Goal: Information Seeking & Learning: Learn about a topic

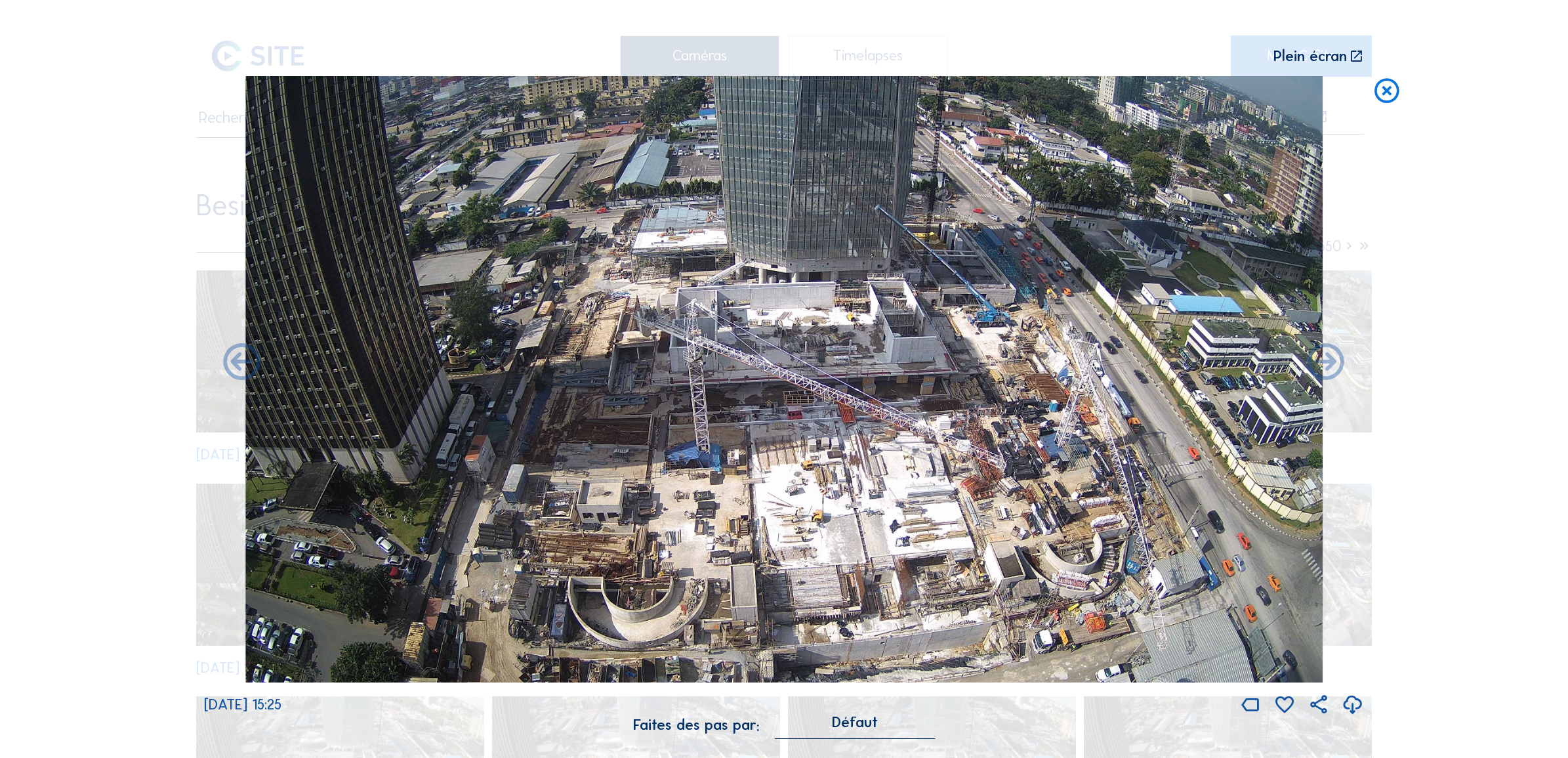
scroll to position [1, 0]
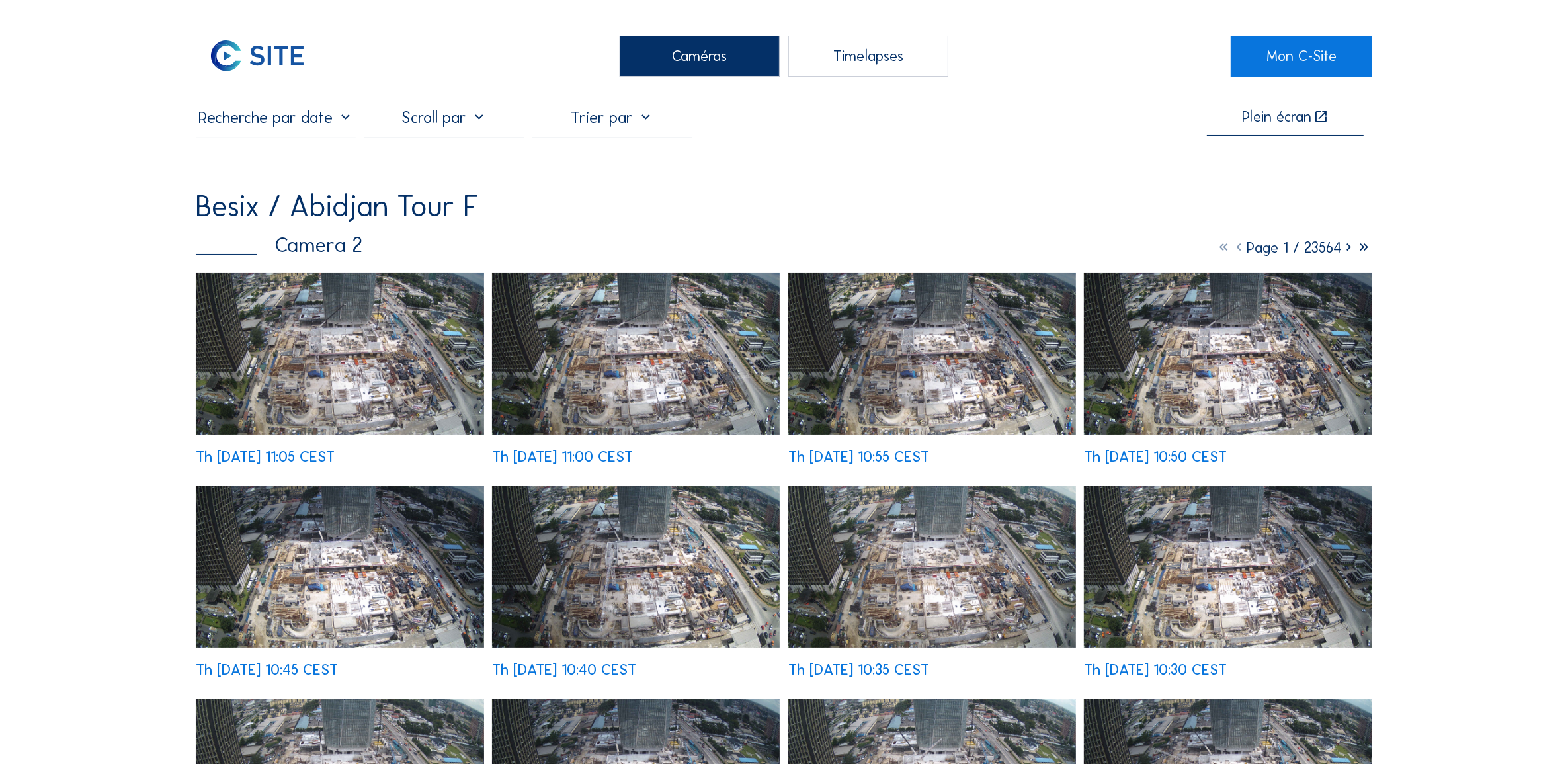
click at [410, 351] on img at bounding box center [339, 354] width 288 height 162
